Goal: Find specific page/section: Find specific page/section

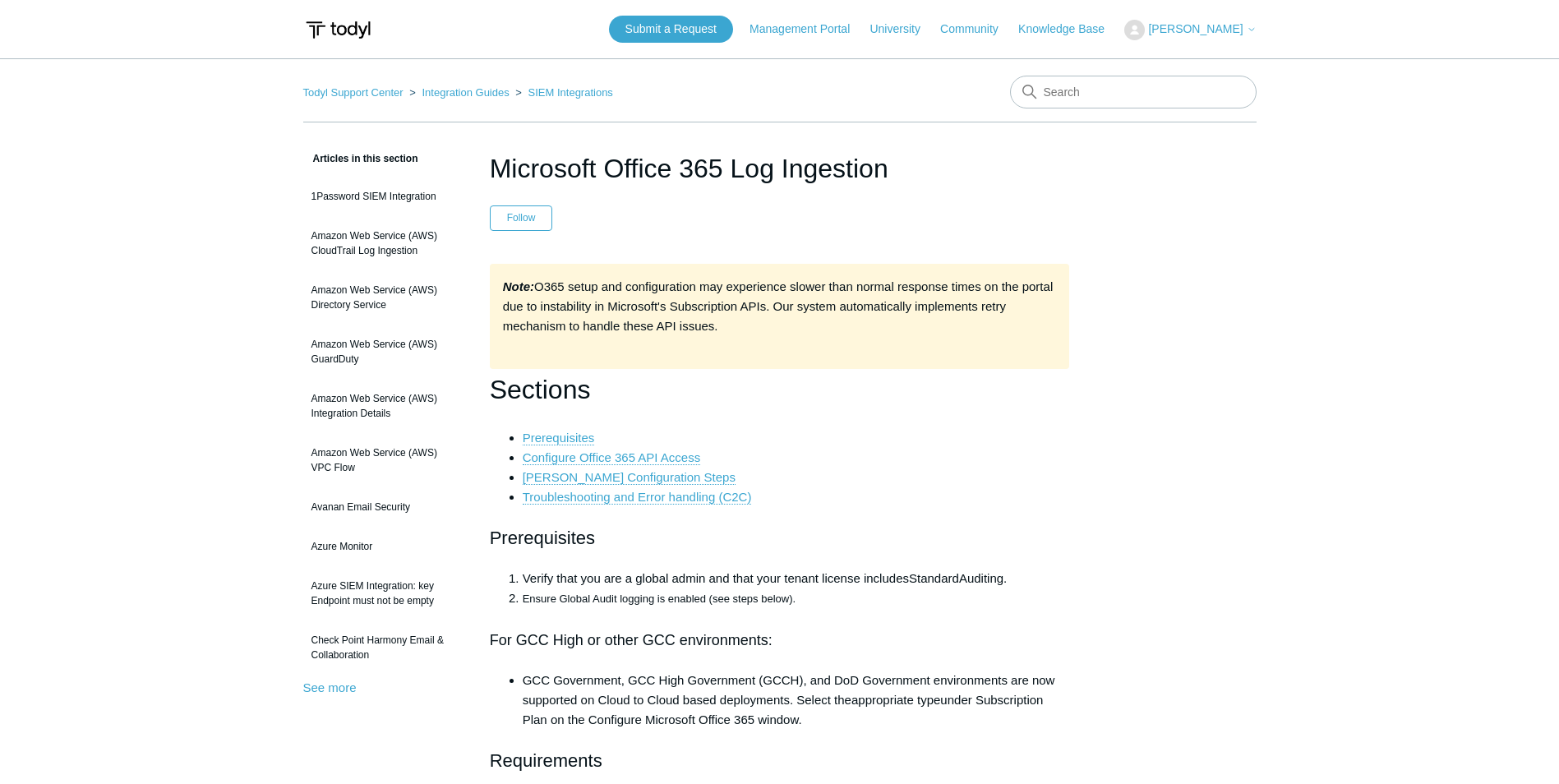
scroll to position [8872, 0]
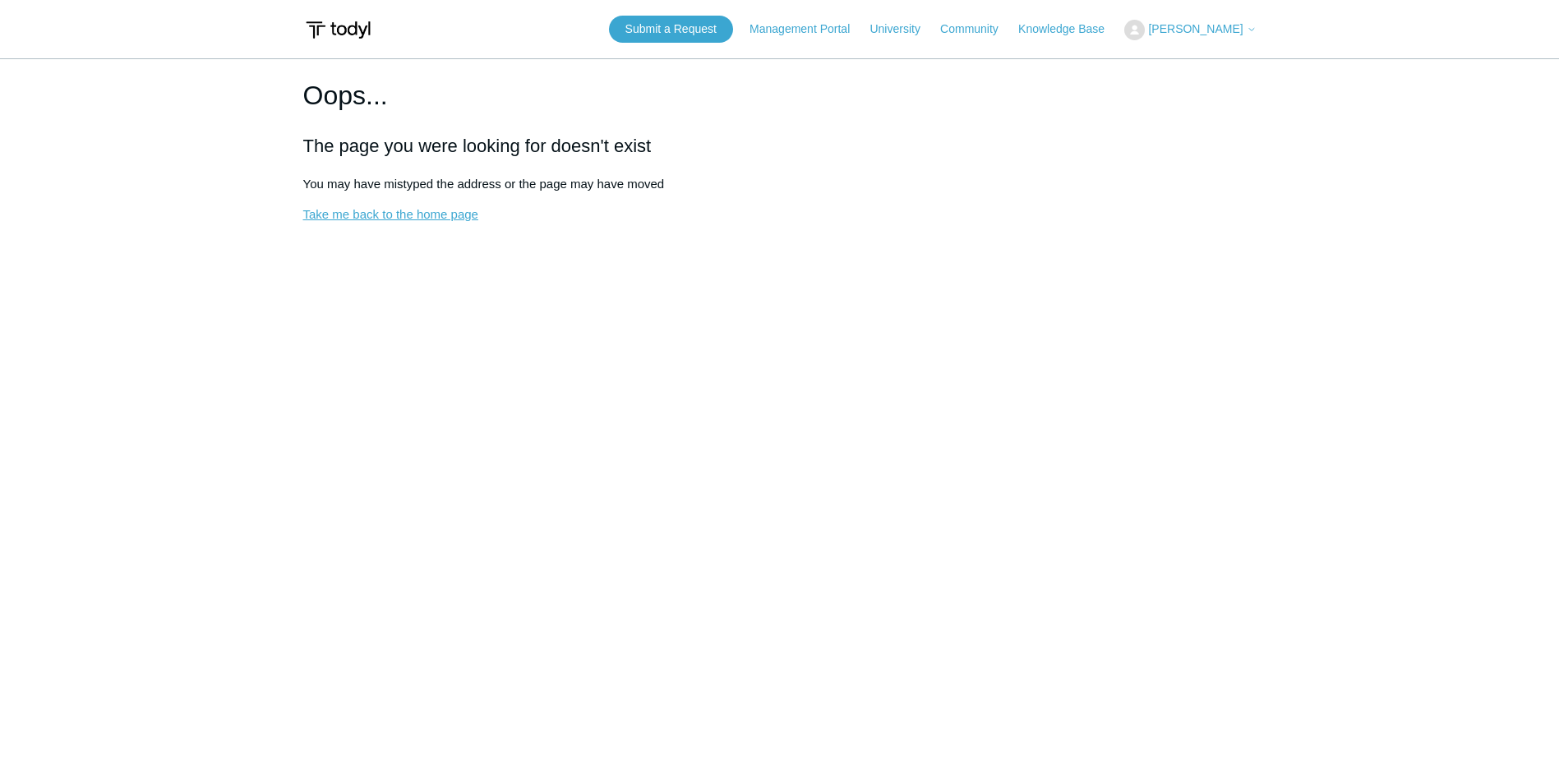
click at [461, 218] on link "Take me back to the home page" at bounding box center [390, 214] width 175 height 14
